Goal: Book appointment/travel/reservation

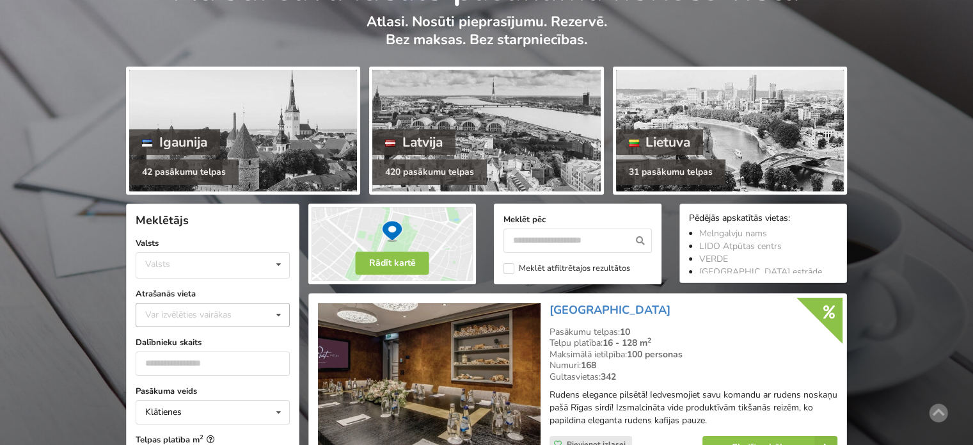
scroll to position [128, 0]
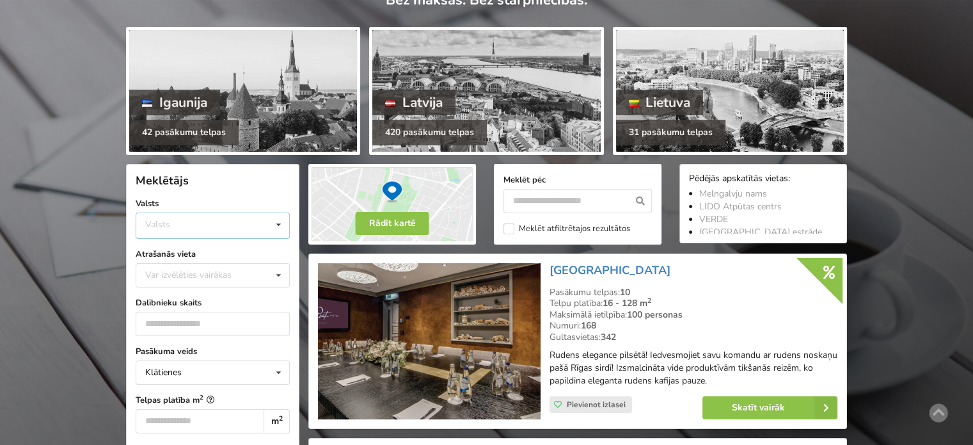
click at [208, 218] on div "Valsts Igaunija Latvija Lietuva" at bounding box center [213, 225] width 154 height 26
click at [186, 274] on div "Latvija" at bounding box center [212, 274] width 153 height 24
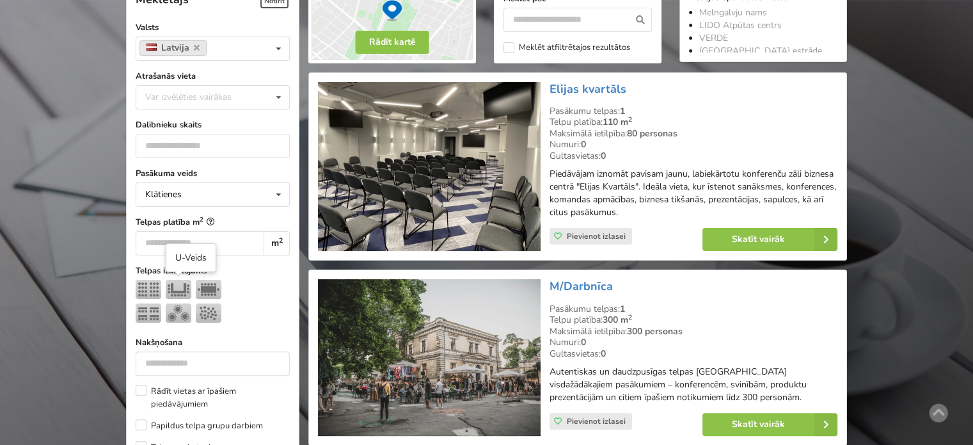
scroll to position [287, 0]
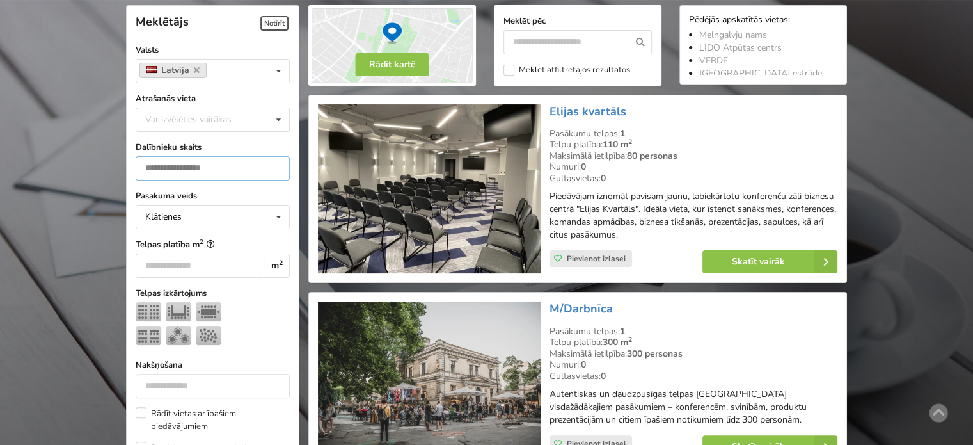
click at [159, 157] on input "number" at bounding box center [213, 168] width 154 height 24
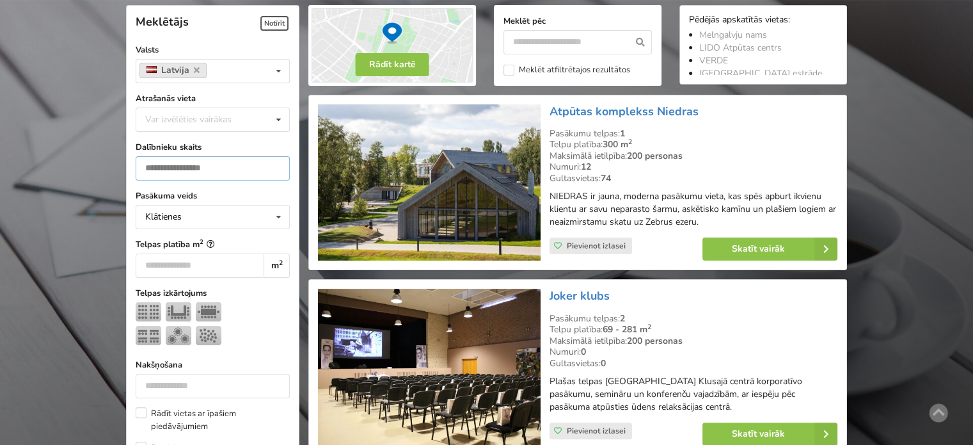
type input "***"
click at [172, 331] on img at bounding box center [179, 335] width 26 height 19
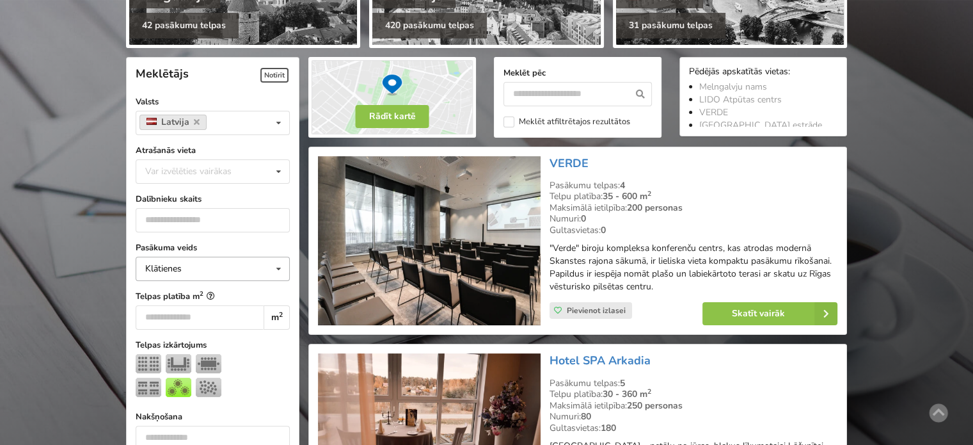
scroll to position [159, 0]
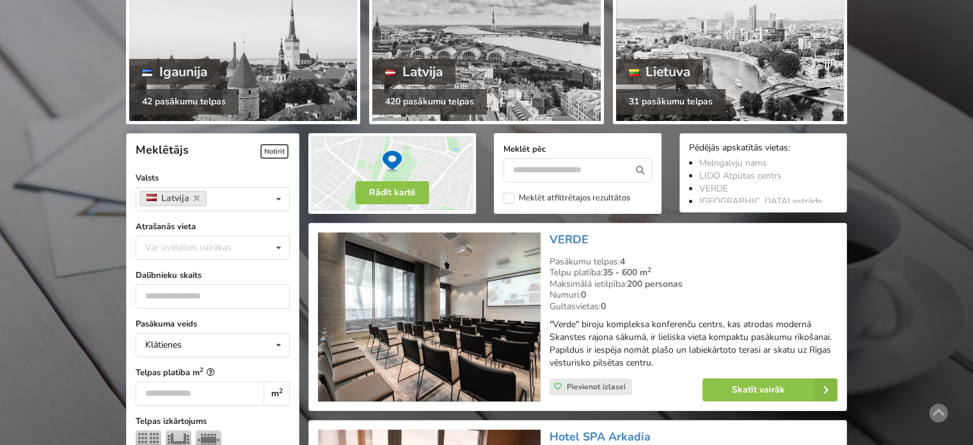
click at [778, 289] on div "Numuri: 0" at bounding box center [694, 295] width 288 height 12
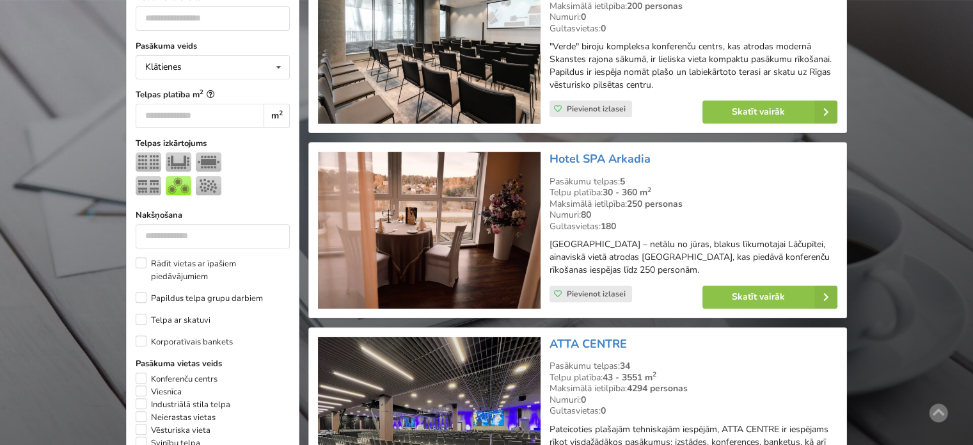
scroll to position [287, 0]
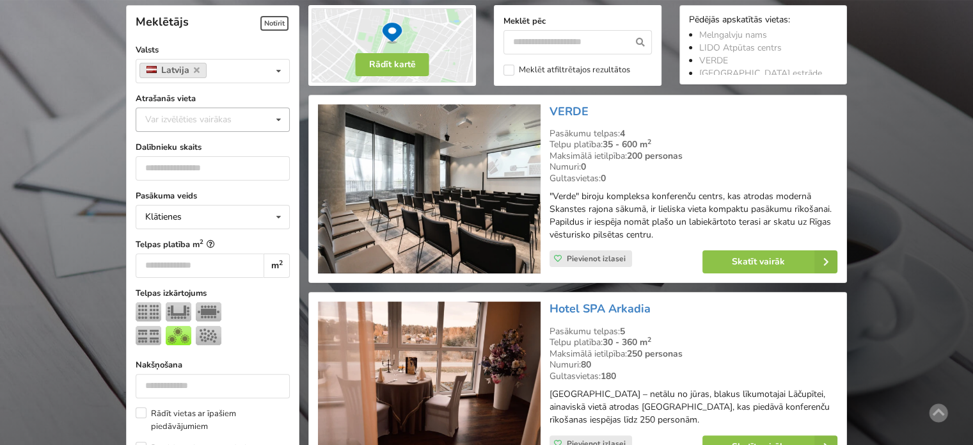
click at [177, 115] on div "Var izvēlēties vairākas" at bounding box center [201, 119] width 118 height 15
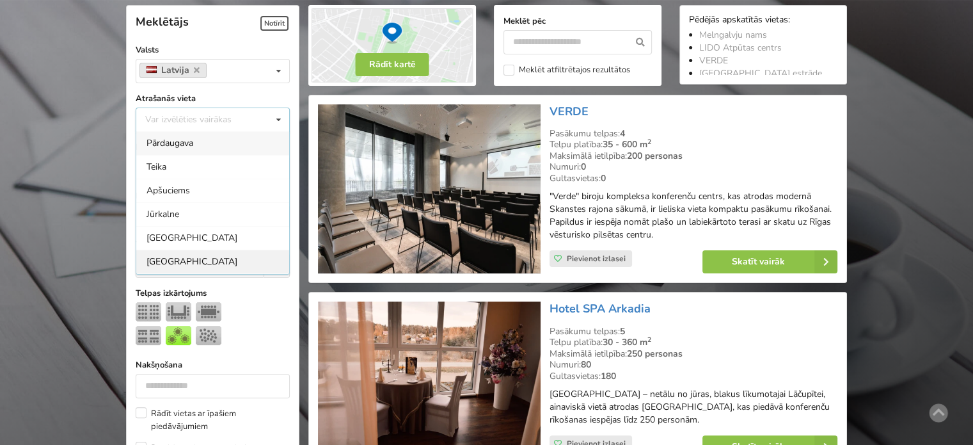
click at [166, 261] on div "Rīga" at bounding box center [212, 262] width 153 height 24
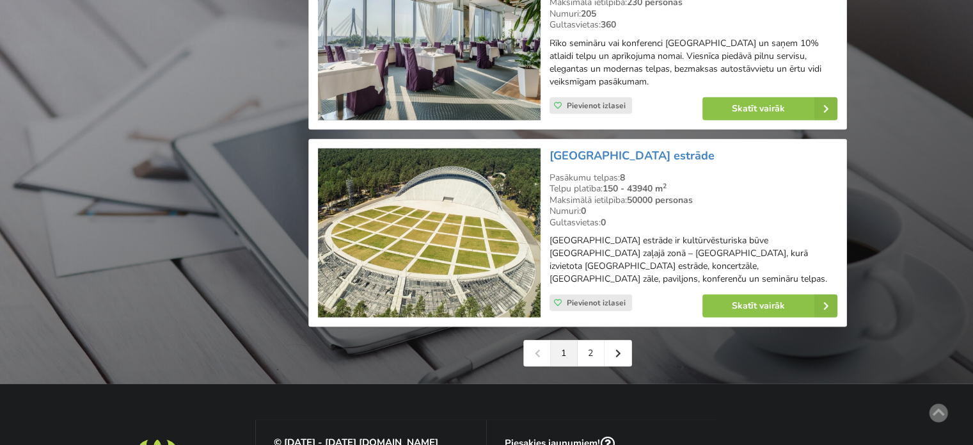
scroll to position [2974, 0]
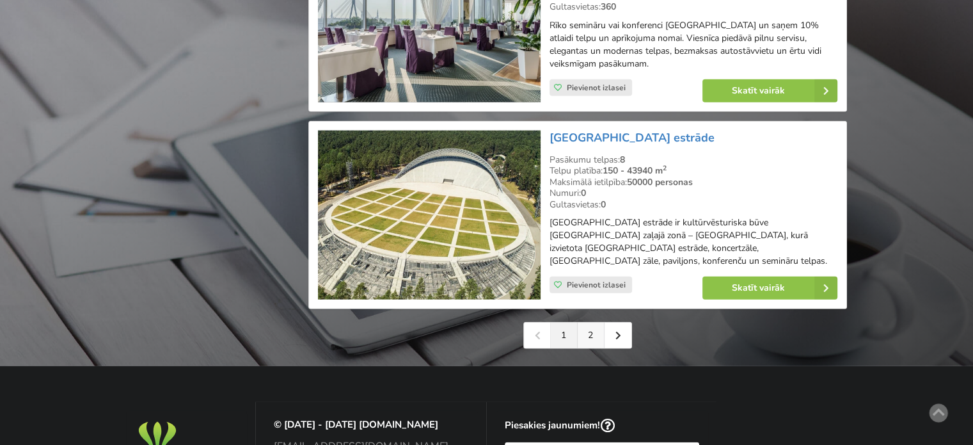
click at [587, 327] on link "2" at bounding box center [591, 335] width 27 height 26
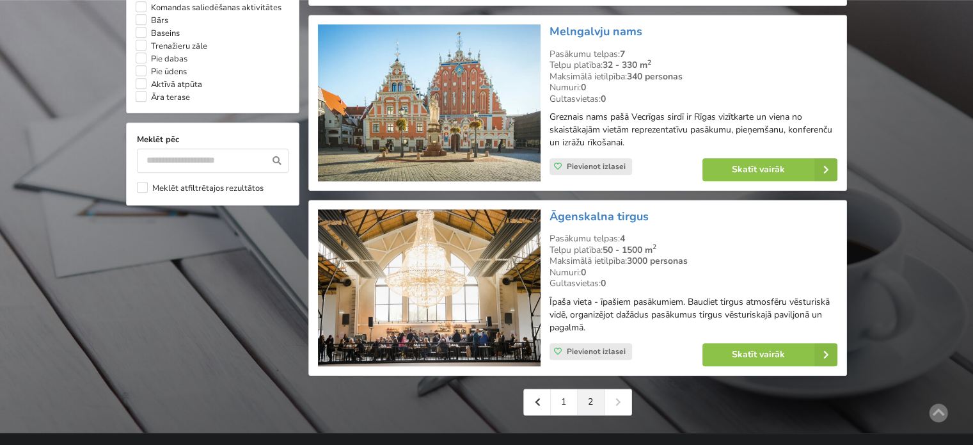
scroll to position [1280, 0]
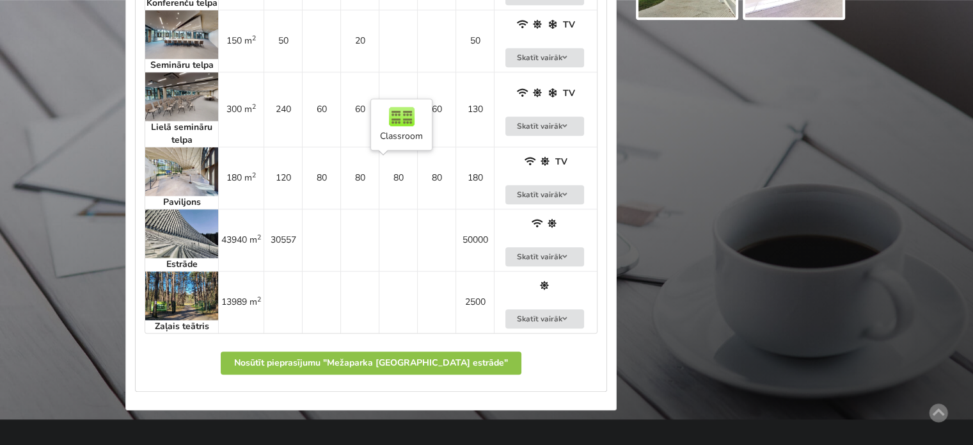
scroll to position [1024, 0]
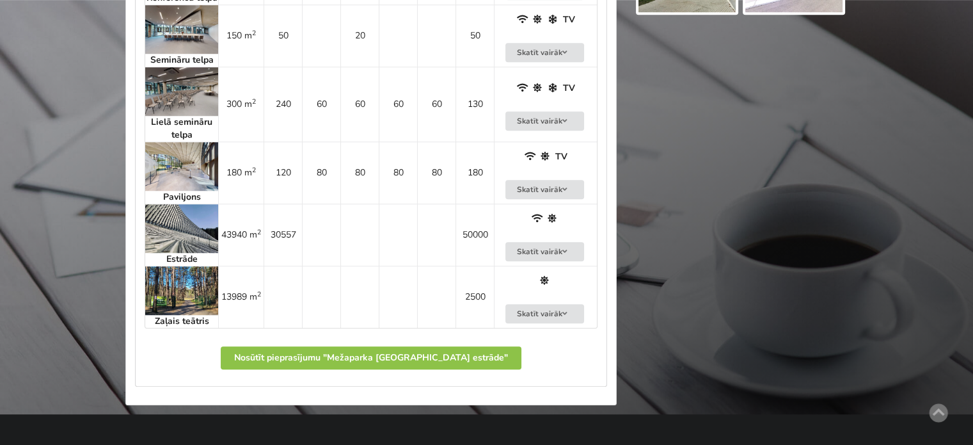
click at [187, 309] on img at bounding box center [181, 290] width 73 height 49
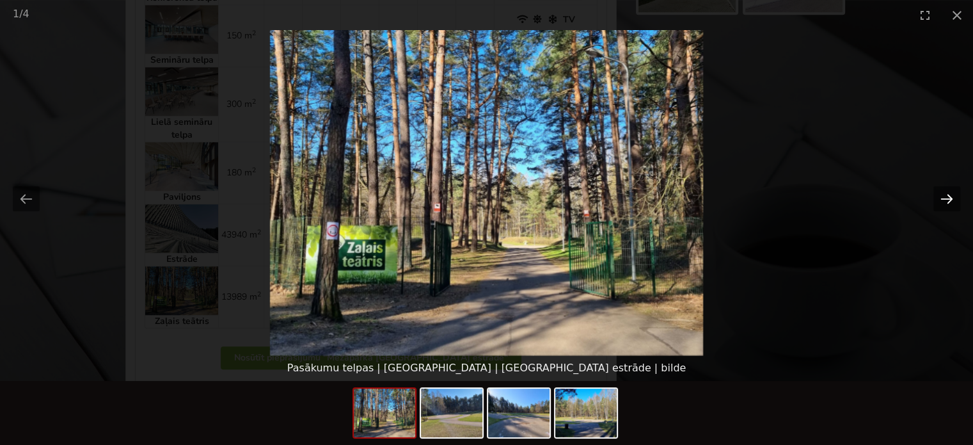
click at [944, 196] on button "Next slide" at bounding box center [946, 198] width 27 height 25
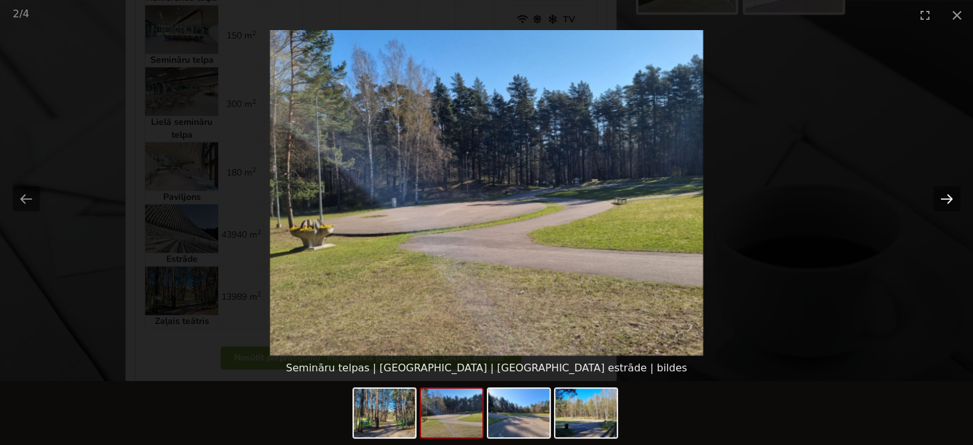
click at [944, 196] on button "Next slide" at bounding box center [946, 198] width 27 height 25
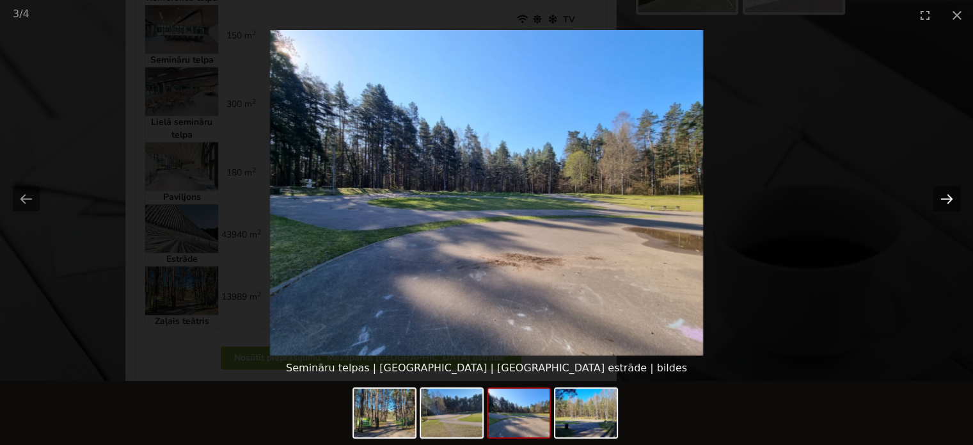
click at [944, 196] on button "Next slide" at bounding box center [946, 198] width 27 height 25
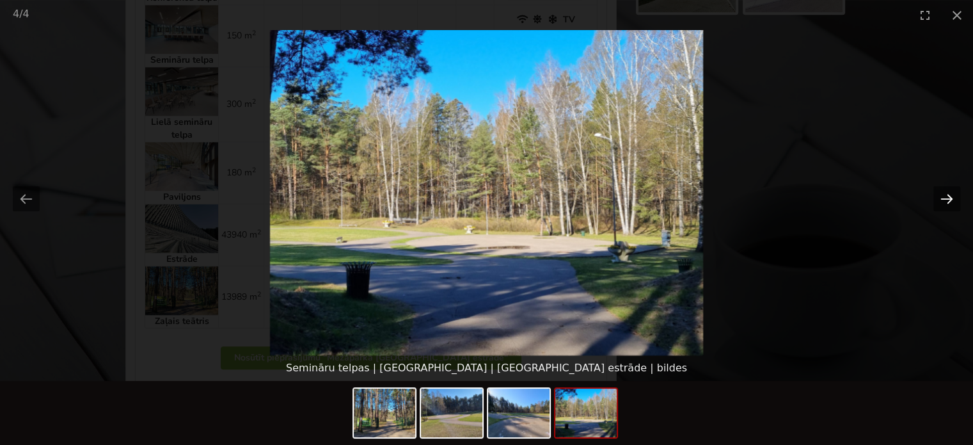
click at [944, 196] on button "Next slide" at bounding box center [946, 198] width 27 height 25
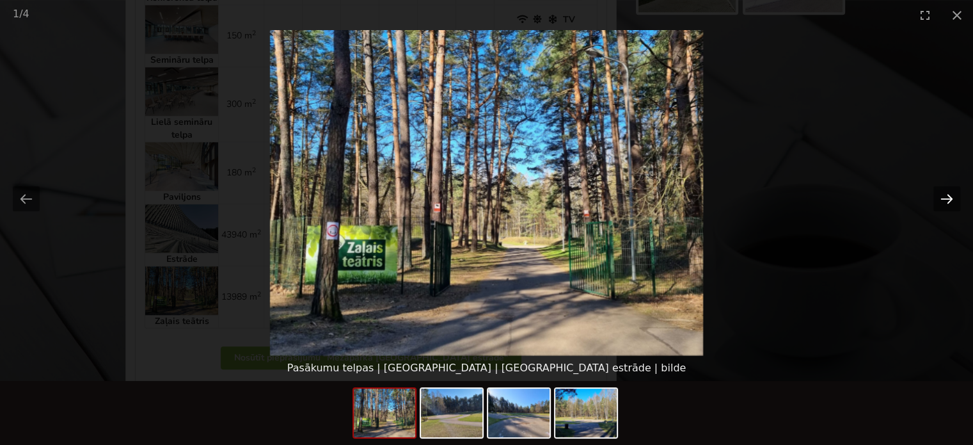
click at [944, 196] on button "Next slide" at bounding box center [946, 198] width 27 height 25
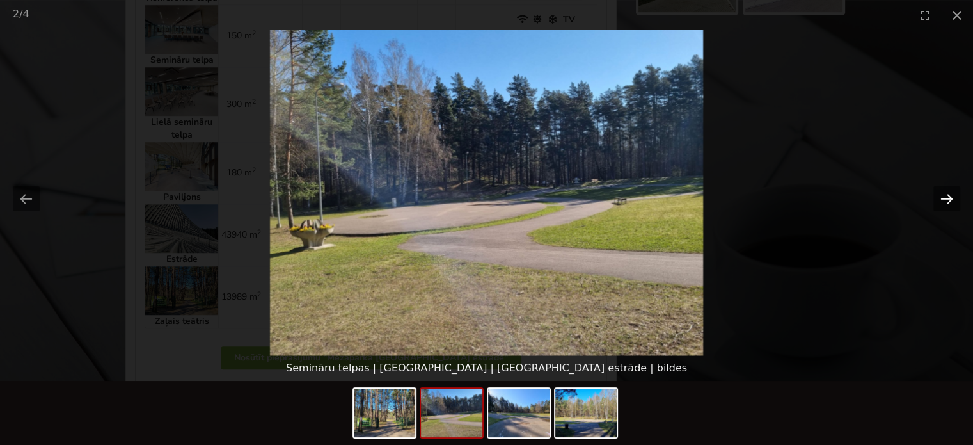
click at [944, 196] on button "Next slide" at bounding box center [946, 198] width 27 height 25
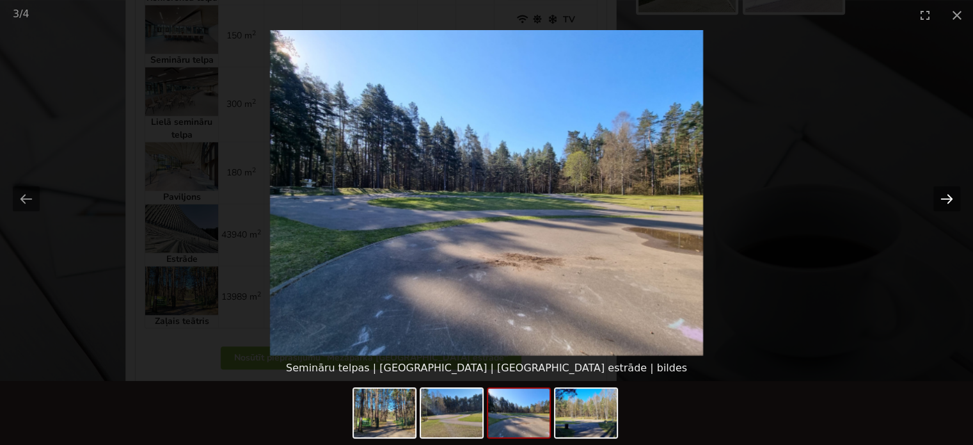
click at [944, 196] on button "Next slide" at bounding box center [946, 198] width 27 height 25
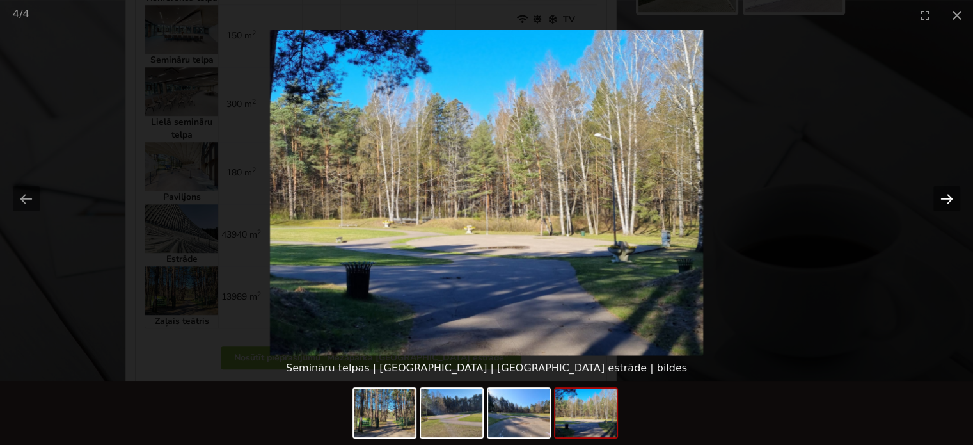
click at [944, 196] on button "Next slide" at bounding box center [946, 198] width 27 height 25
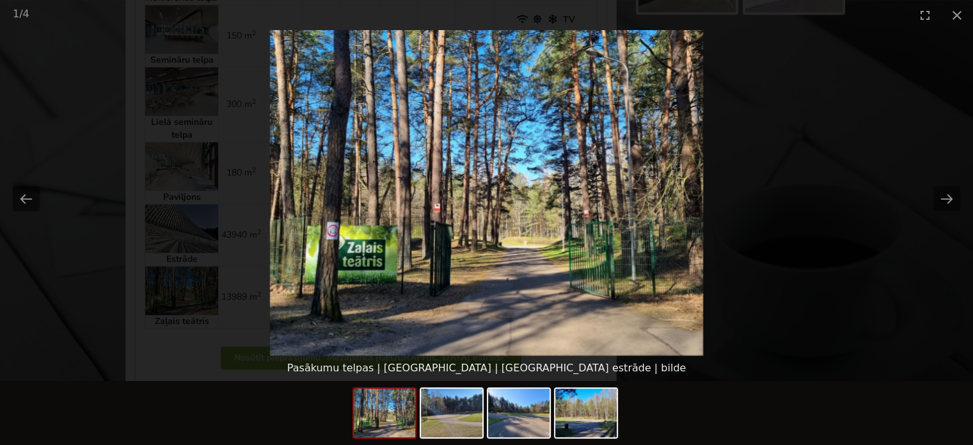
scroll to position [0, 0]
click at [862, 264] on picture at bounding box center [486, 192] width 973 height 325
click at [952, 21] on button "Close gallery" at bounding box center [957, 15] width 32 height 30
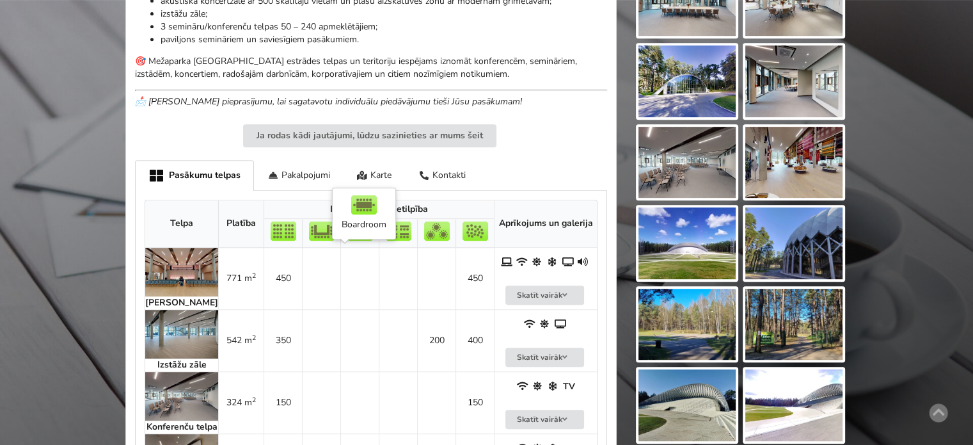
scroll to position [576, 0]
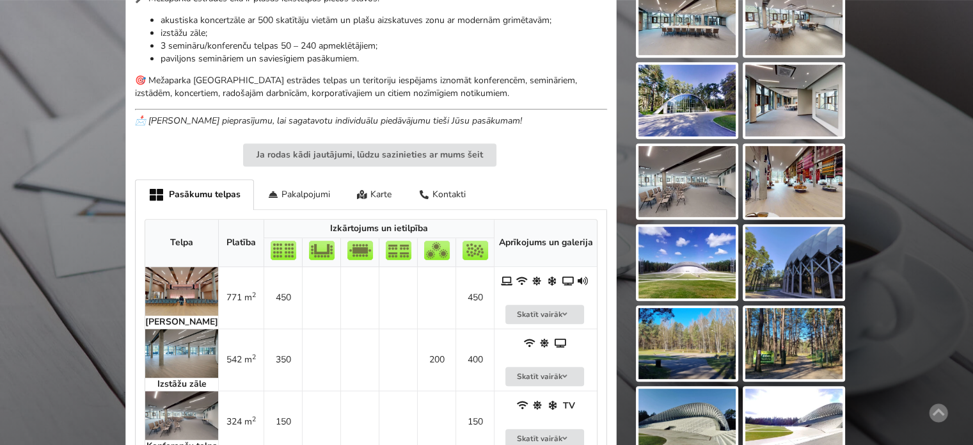
click at [172, 349] on img at bounding box center [181, 353] width 73 height 49
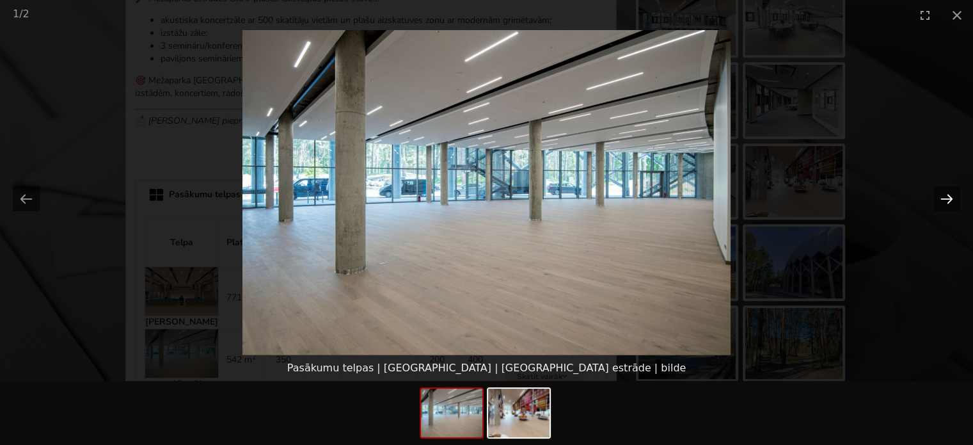
click at [944, 203] on button "Next slide" at bounding box center [946, 198] width 27 height 25
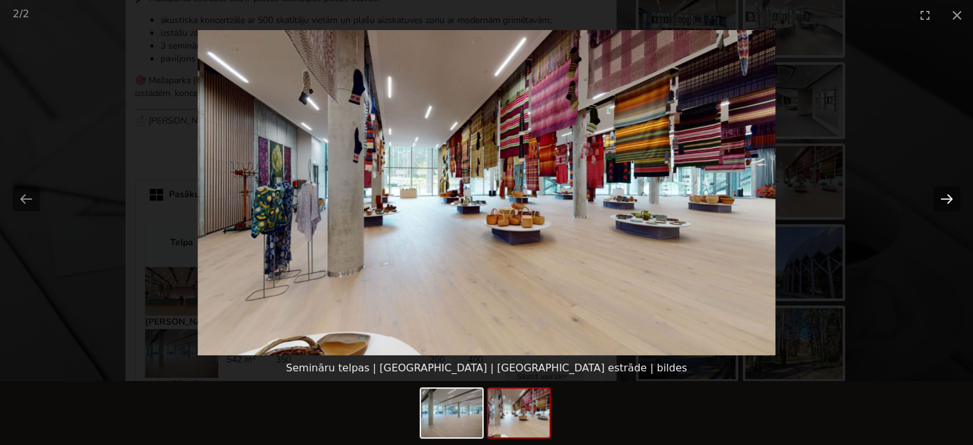
click at [943, 202] on button "Next slide" at bounding box center [946, 198] width 27 height 25
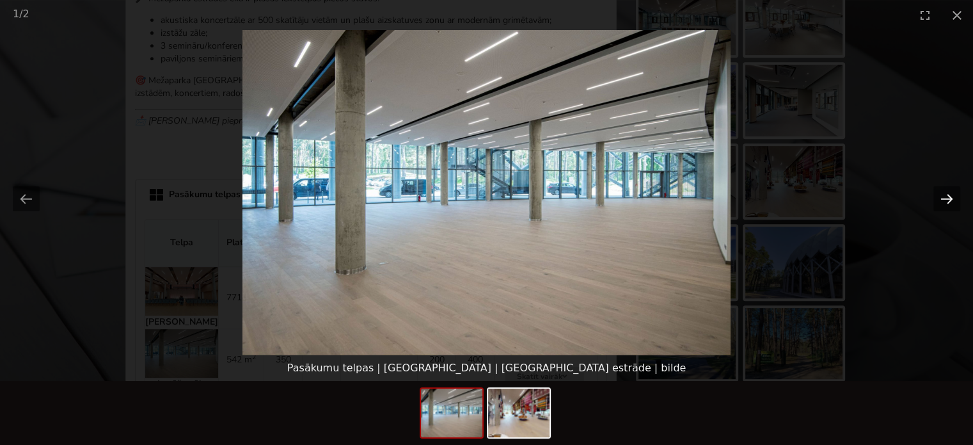
click at [943, 202] on button "Next slide" at bounding box center [946, 198] width 27 height 25
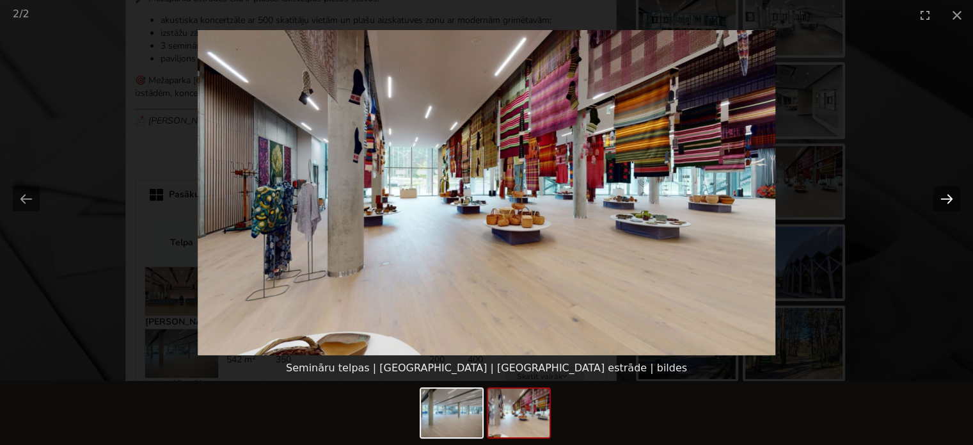
click at [943, 202] on button "Next slide" at bounding box center [946, 198] width 27 height 25
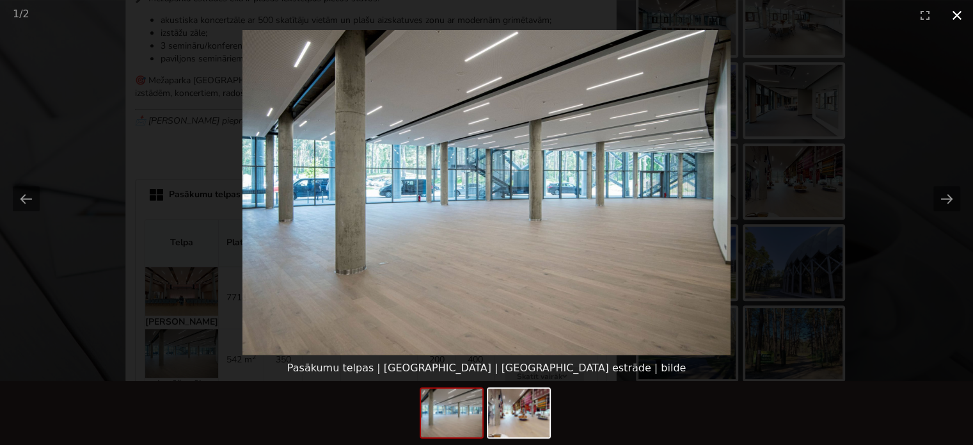
click at [956, 15] on button "Close gallery" at bounding box center [957, 15] width 32 height 30
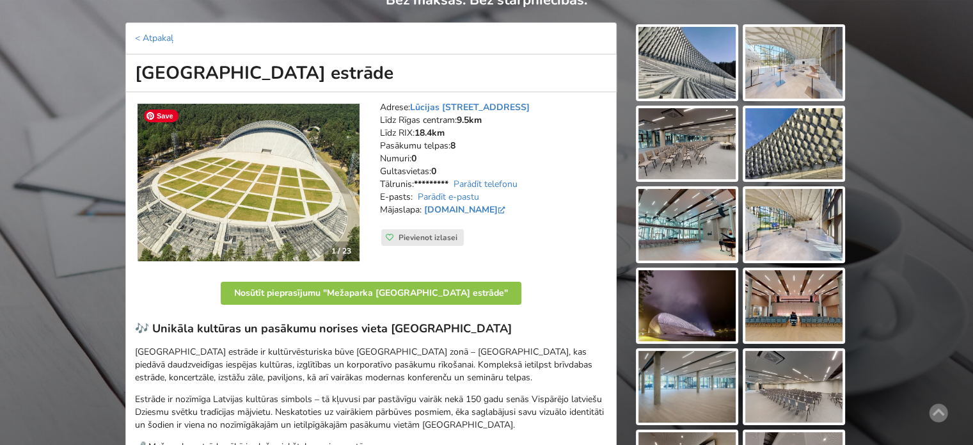
scroll to position [128, 0]
